Goal: Task Accomplishment & Management: Manage account settings

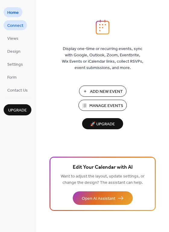
click at [21, 25] on span "Connect" at bounding box center [15, 26] width 16 height 6
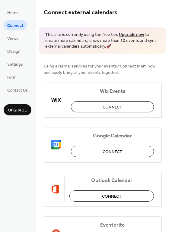
click at [11, 32] on ul "Home Connect Views Design Settings Form Contact Us" at bounding box center [18, 51] width 28 height 88
click at [13, 42] on span "Views" at bounding box center [12, 39] width 11 height 6
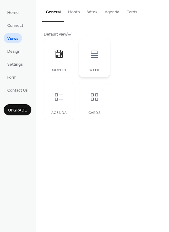
click at [88, 54] on div at bounding box center [94, 54] width 18 height 18
click at [14, 54] on span "Design" at bounding box center [13, 52] width 13 height 6
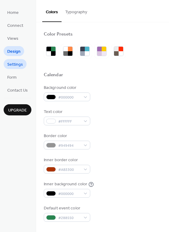
click at [17, 67] on span "Settings" at bounding box center [15, 64] width 16 height 6
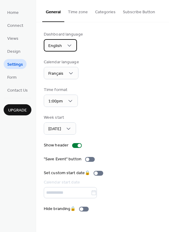
click at [60, 45] on span "English" at bounding box center [55, 46] width 14 height 8
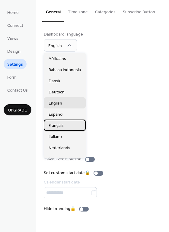
click at [57, 125] on span "Français" at bounding box center [56, 126] width 15 height 6
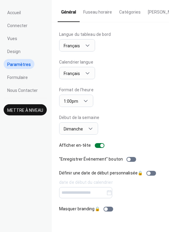
click at [104, 17] on button "Fuseau horaire" at bounding box center [98, 10] width 36 height 21
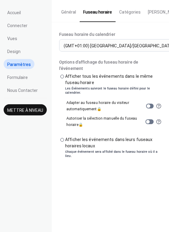
click at [130, 8] on button "Catégories" at bounding box center [129, 10] width 29 height 21
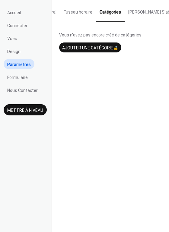
click at [134, 11] on button "Bouton S'abonner" at bounding box center [154, 10] width 60 height 21
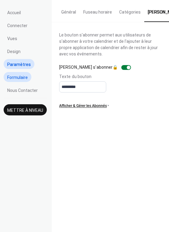
click at [24, 79] on span "Formulaire" at bounding box center [17, 77] width 20 height 6
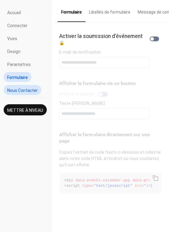
click at [30, 89] on span "Nous Contacter" at bounding box center [22, 90] width 30 height 6
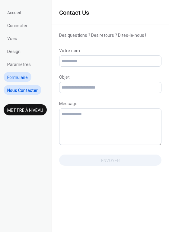
click at [28, 77] on link "Formulaire" at bounding box center [18, 77] width 28 height 10
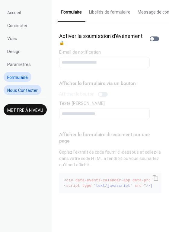
click at [28, 88] on span "Nous Contacter" at bounding box center [22, 90] width 30 height 6
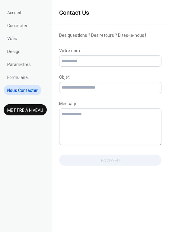
click at [26, 13] on ul "Accueil Connecter Vues Design Paramètres Formulaire Nous Contacter" at bounding box center [25, 51] width 43 height 88
click at [14, 11] on span "Accueil" at bounding box center [14, 13] width 14 height 6
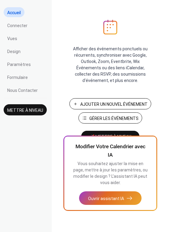
click at [120, 120] on span "Gérer les Événements" at bounding box center [113, 118] width 49 height 6
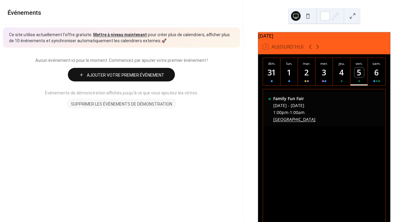
scroll to position [11, 0]
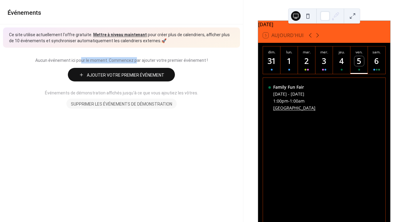
drag, startPoint x: 84, startPoint y: 57, endPoint x: 138, endPoint y: 60, distance: 53.7
click at [138, 60] on span "Aucun événement ici pour le moment. Commencez par ajouter votre premier événeme…" at bounding box center [122, 60] width 228 height 6
click at [291, 97] on div "[DATE] - [DATE]" at bounding box center [294, 94] width 42 height 6
click at [290, 110] on link "[GEOGRAPHIC_DATA]" at bounding box center [294, 108] width 42 height 6
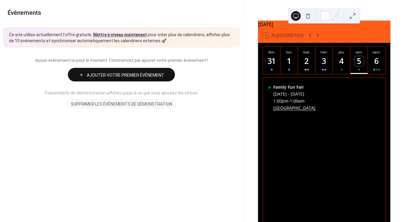
click at [98, 74] on span "Ajouter Votre Premier Événement" at bounding box center [125, 75] width 77 height 6
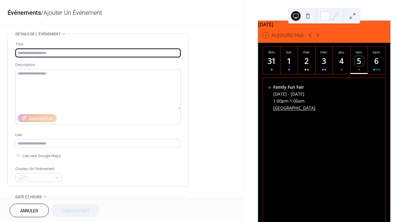
click at [101, 53] on input "text" at bounding box center [97, 53] width 165 height 9
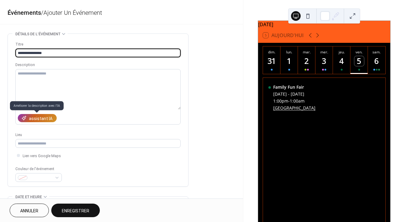
type input "**********"
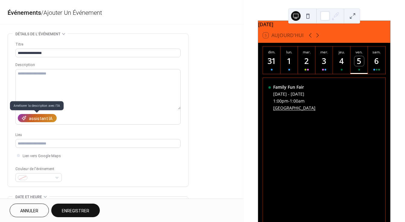
click at [39, 119] on div "assistant IA" at bounding box center [41, 118] width 24 height 6
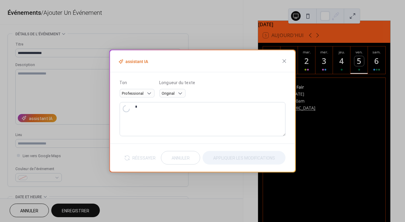
type textarea "**********"
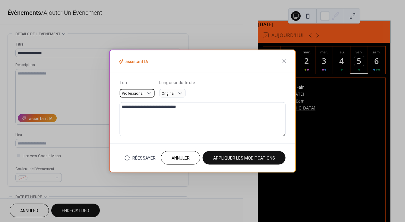
click at [145, 89] on div "Professional" at bounding box center [136, 93] width 35 height 9
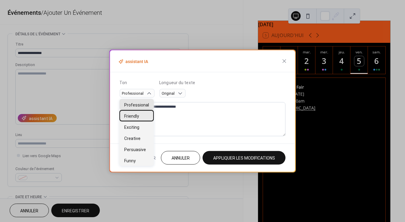
click at [139, 115] on div "Friendly" at bounding box center [136, 115] width 34 height 11
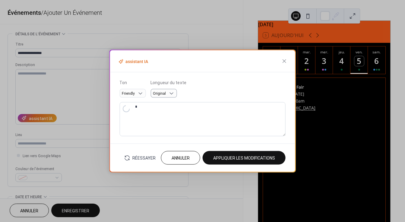
type textarea "**********"
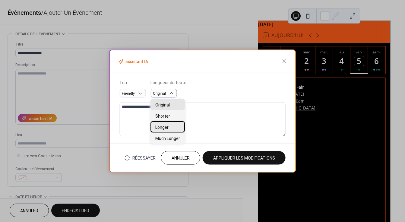
click at [167, 129] on span "Longer" at bounding box center [161, 127] width 13 height 6
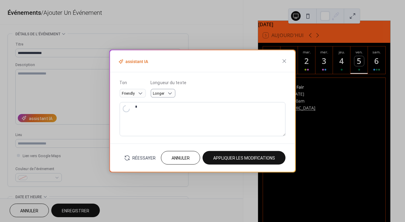
type textarea "**********"
click at [284, 61] on icon at bounding box center [284, 61] width 4 height 4
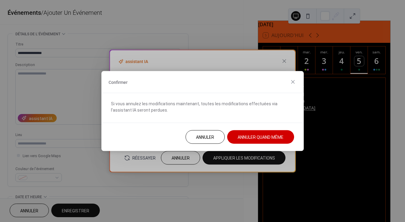
click at [240, 133] on button "Annuler Quand Même" at bounding box center [260, 137] width 67 height 14
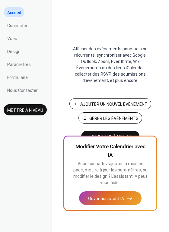
click at [133, 105] on span "Ajouter Un Nouvel Événement" at bounding box center [113, 104] width 67 height 6
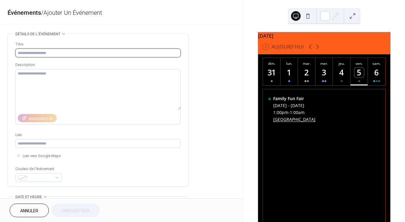
click at [72, 52] on input "text" at bounding box center [97, 53] width 165 height 9
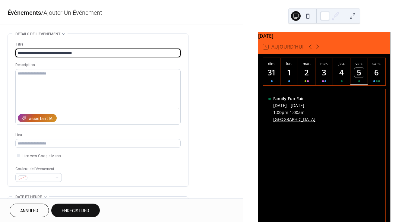
type input "**********"
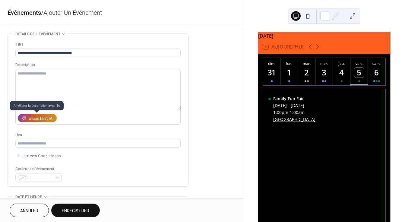
click at [44, 118] on div "assistant IA" at bounding box center [41, 118] width 24 height 6
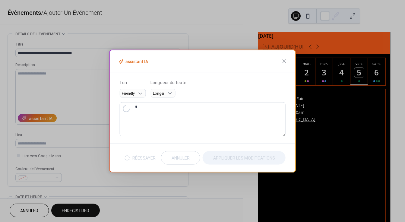
type textarea "**********"
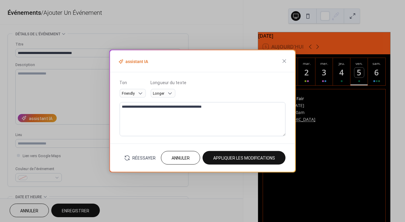
click at [174, 155] on span "Annuler" at bounding box center [180, 158] width 18 height 6
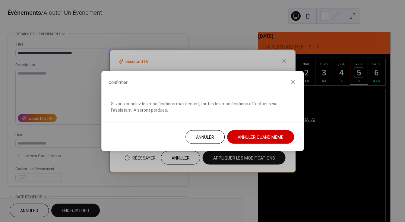
click at [253, 136] on span "Annuler Quand Même" at bounding box center [260, 137] width 46 height 6
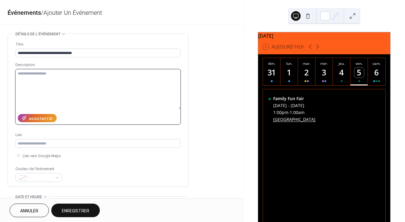
click at [102, 87] on textarea at bounding box center [97, 89] width 165 height 40
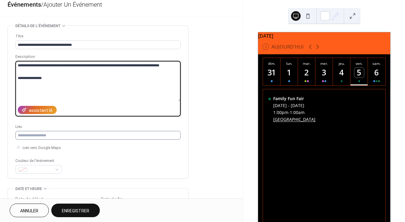
type textarea "**********"
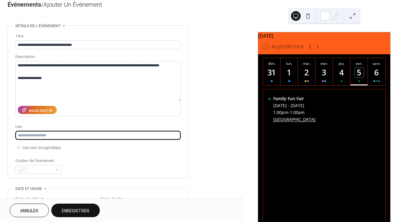
click at [86, 134] on input "text" at bounding box center [97, 135] width 165 height 9
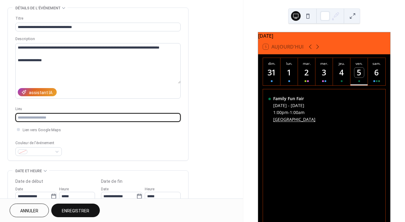
scroll to position [26, 0]
type input "*"
type input "**********"
click at [42, 129] on span "Lien vers Google Maps" at bounding box center [42, 130] width 38 height 6
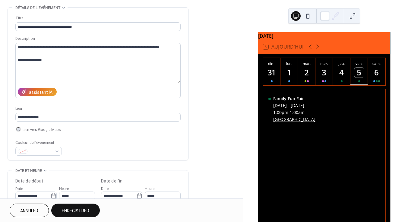
click at [37, 131] on span "Lien vers Google Maps" at bounding box center [42, 130] width 38 height 6
click at [39, 153] on span at bounding box center [41, 152] width 22 height 6
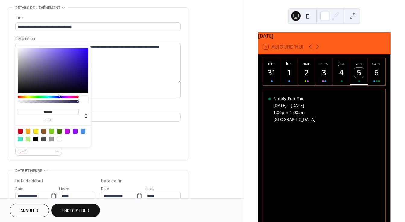
click at [83, 132] on div at bounding box center [82, 131] width 5 height 5
type input "*******"
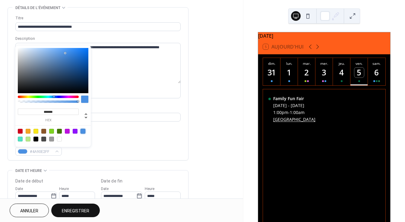
click at [109, 142] on div "Couleur de l'événement #4A90E2FF" at bounding box center [97, 147] width 165 height 16
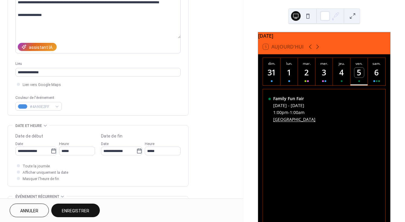
scroll to position [81, 0]
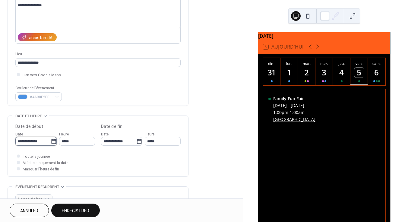
click at [35, 143] on input "**********" at bounding box center [32, 141] width 35 height 9
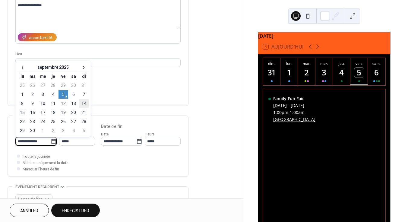
click at [83, 103] on td "14" at bounding box center [84, 103] width 10 height 8
type input "**********"
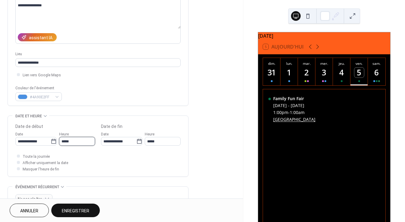
click at [74, 141] on input "*****" at bounding box center [77, 141] width 36 height 9
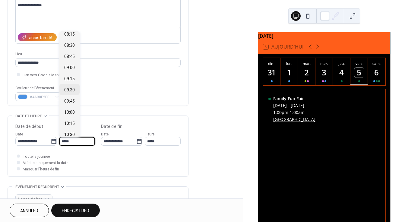
scroll to position [381, 0]
click at [69, 105] on span "10:00" at bounding box center [69, 102] width 11 height 6
type input "*****"
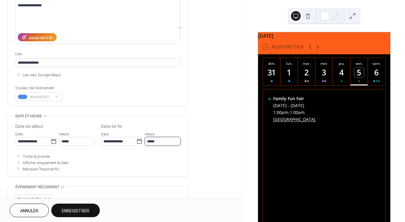
click at [157, 142] on input "*****" at bounding box center [163, 141] width 36 height 9
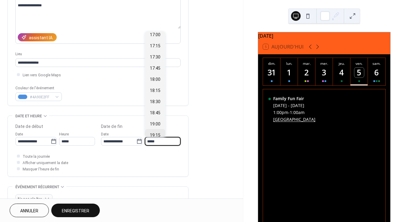
scroll to position [324, 0]
click at [156, 102] on span "19:00" at bounding box center [155, 104] width 11 height 6
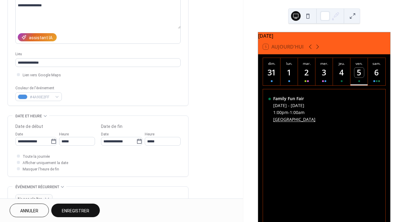
type input "*****"
click at [41, 155] on span "Toute la journée" at bounding box center [36, 156] width 27 height 6
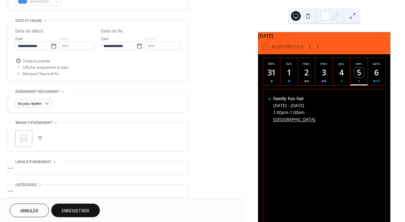
scroll to position [177, 0]
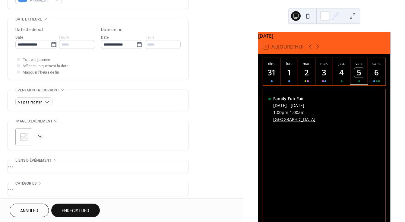
click at [23, 137] on icon at bounding box center [24, 137] width 8 height 8
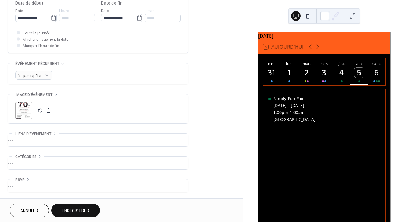
scroll to position [0, 0]
click at [36, 139] on div "•••" at bounding box center [98, 139] width 180 height 13
click at [36, 139] on div "URL Texte à afficher Ouvrir dans un nouvel onglet" at bounding box center [97, 162] width 165 height 59
click at [54, 133] on icon at bounding box center [54, 133] width 5 height 5
click at [39, 157] on div "•••" at bounding box center [98, 162] width 180 height 13
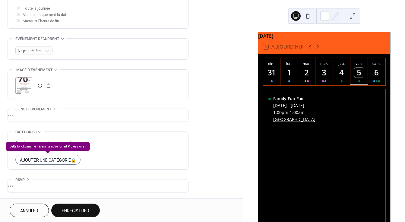
scroll to position [229, 0]
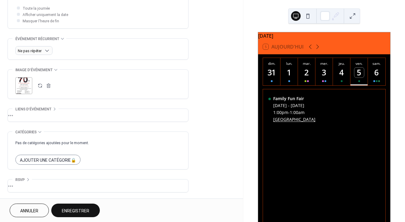
click at [40, 132] on icon at bounding box center [39, 132] width 3 height 2
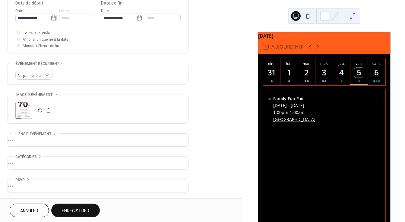
scroll to position [204, 0]
click at [28, 180] on div "•••" at bounding box center [98, 185] width 180 height 13
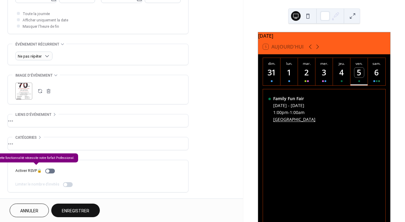
scroll to position [223, 0]
click at [30, 161] on icon at bounding box center [28, 160] width 5 height 5
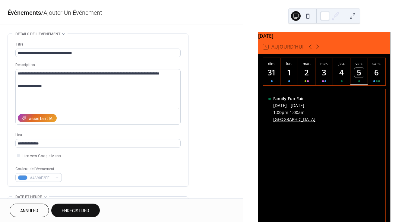
scroll to position [0, 0]
click at [73, 213] on span "Enregistrer" at bounding box center [75, 211] width 27 height 6
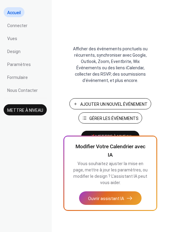
click at [120, 121] on span "Gérer les Événements" at bounding box center [113, 118] width 49 height 6
click at [13, 26] on span "Connecter" at bounding box center [17, 26] width 20 height 6
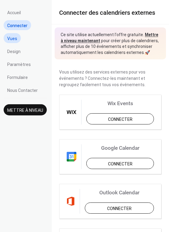
click at [14, 36] on span "Vues" at bounding box center [12, 39] width 10 height 6
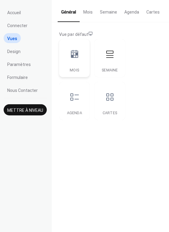
click at [81, 56] on div at bounding box center [74, 54] width 18 height 18
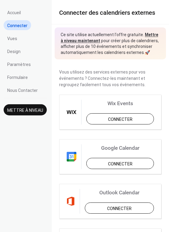
click at [18, 43] on ul "Accueil Connecter Vues Design Paramètres Formulaire Nous Contacter" at bounding box center [25, 51] width 43 height 88
click at [17, 40] on span "Vues" at bounding box center [12, 39] width 10 height 6
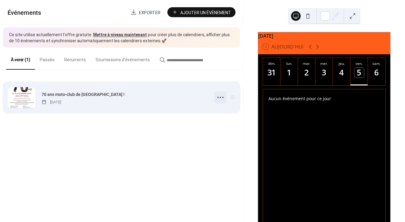
click at [221, 98] on icon at bounding box center [220, 97] width 10 height 10
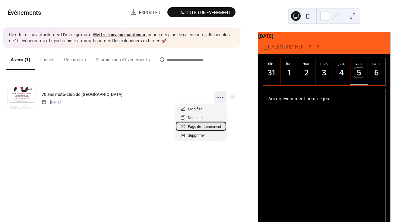
click at [207, 127] on span "Page de l'événement" at bounding box center [204, 127] width 33 height 6
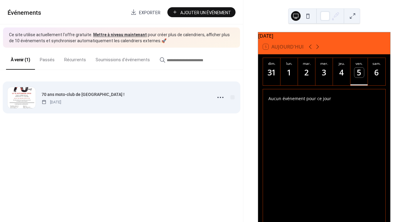
click at [61, 99] on span "[DATE]" at bounding box center [52, 101] width 20 height 5
click at [71, 93] on span "70 ans moto-club de [GEOGRAPHIC_DATA] !" at bounding box center [83, 94] width 83 height 6
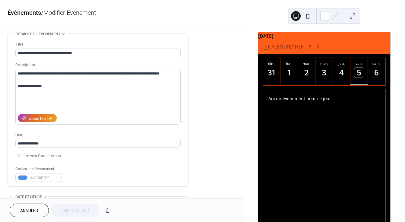
click at [30, 207] on button "Annuler" at bounding box center [29, 210] width 39 height 14
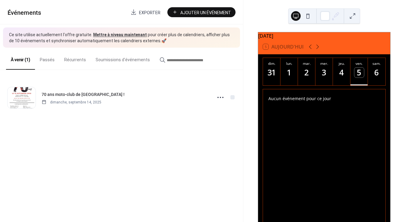
click at [26, 22] on div "Événements Exporter Ajouter Un Événement" at bounding box center [121, 12] width 243 height 24
click at [120, 59] on button "Soumissions d'événements" at bounding box center [123, 58] width 64 height 21
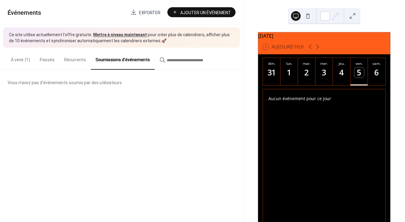
click at [74, 56] on button "Récurrents" at bounding box center [74, 58] width 31 height 21
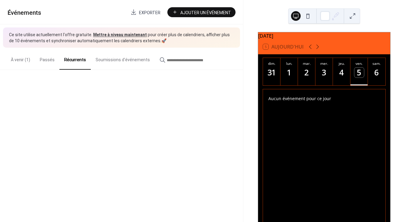
click at [185, 61] on input "button" at bounding box center [185, 60] width 36 height 6
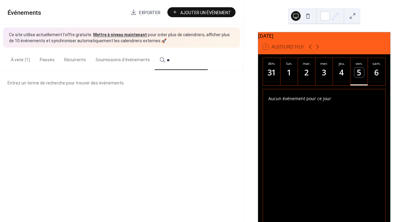
type input "**"
click at [20, 64] on button "À venir (1)" at bounding box center [20, 58] width 29 height 21
